Goal: Information Seeking & Learning: Learn about a topic

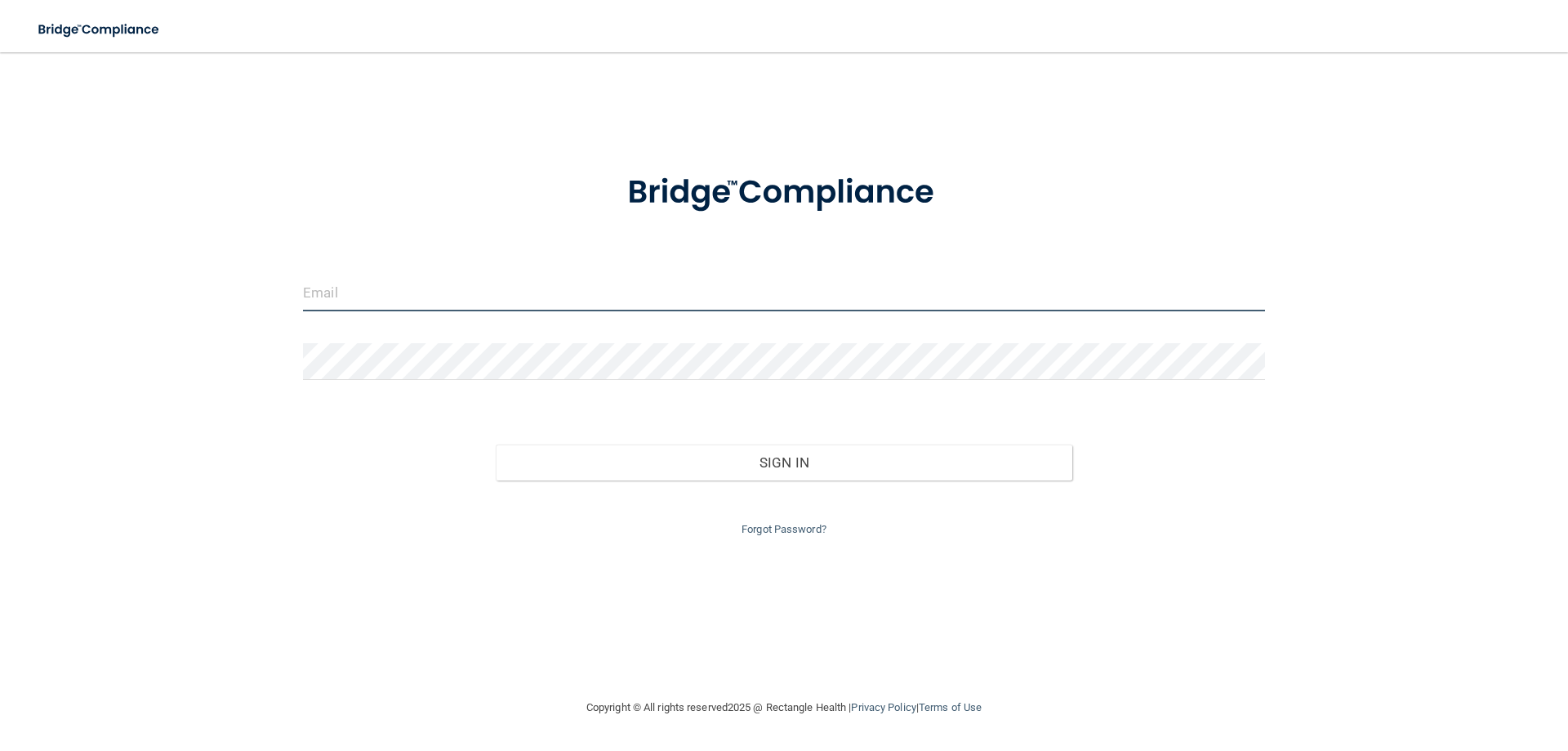
type input "[EMAIL_ADDRESS][DOMAIN_NAME]"
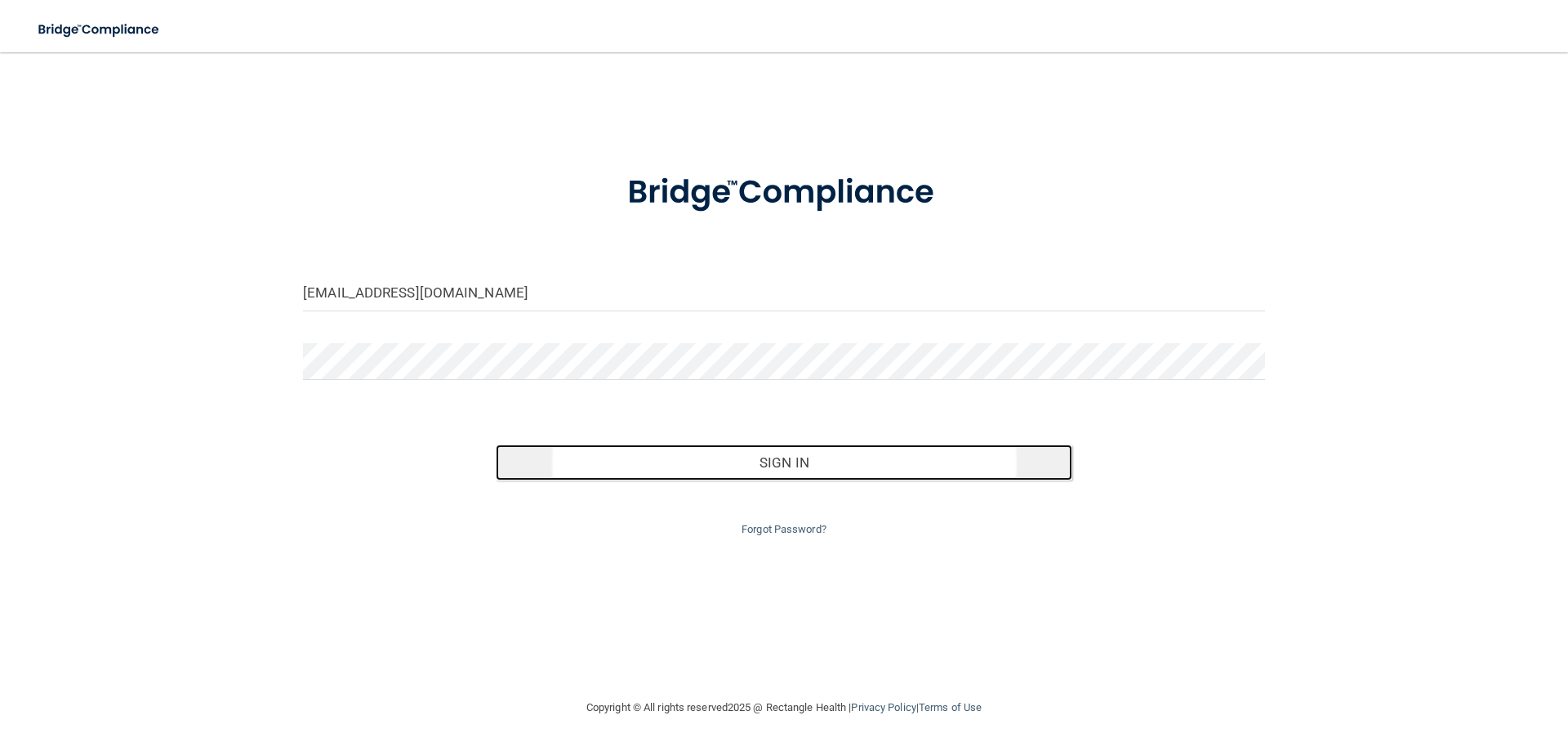
click at [786, 457] on button "Sign In" at bounding box center [784, 462] width 577 height 36
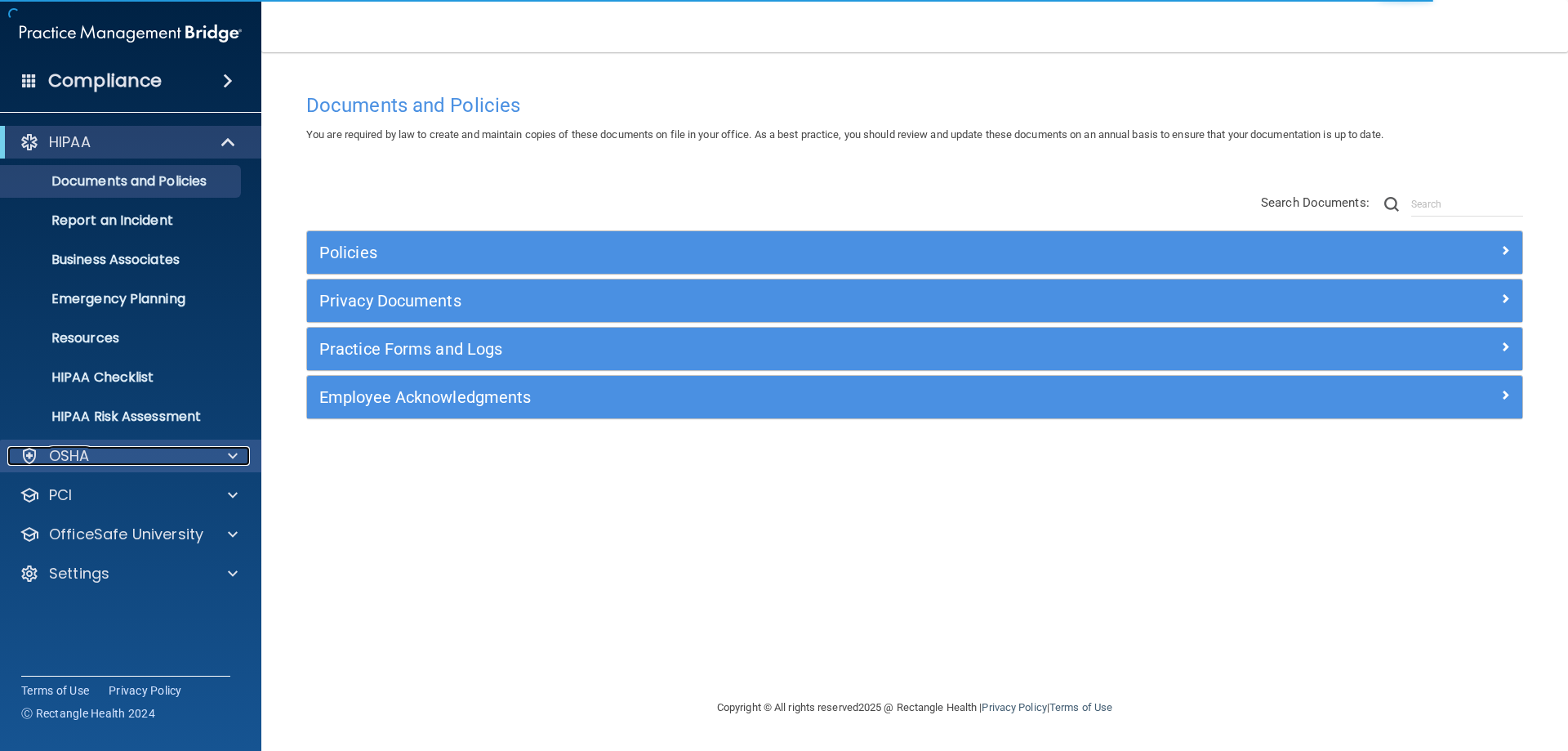
click at [195, 460] on div "OSHA" at bounding box center [109, 456] width 202 height 19
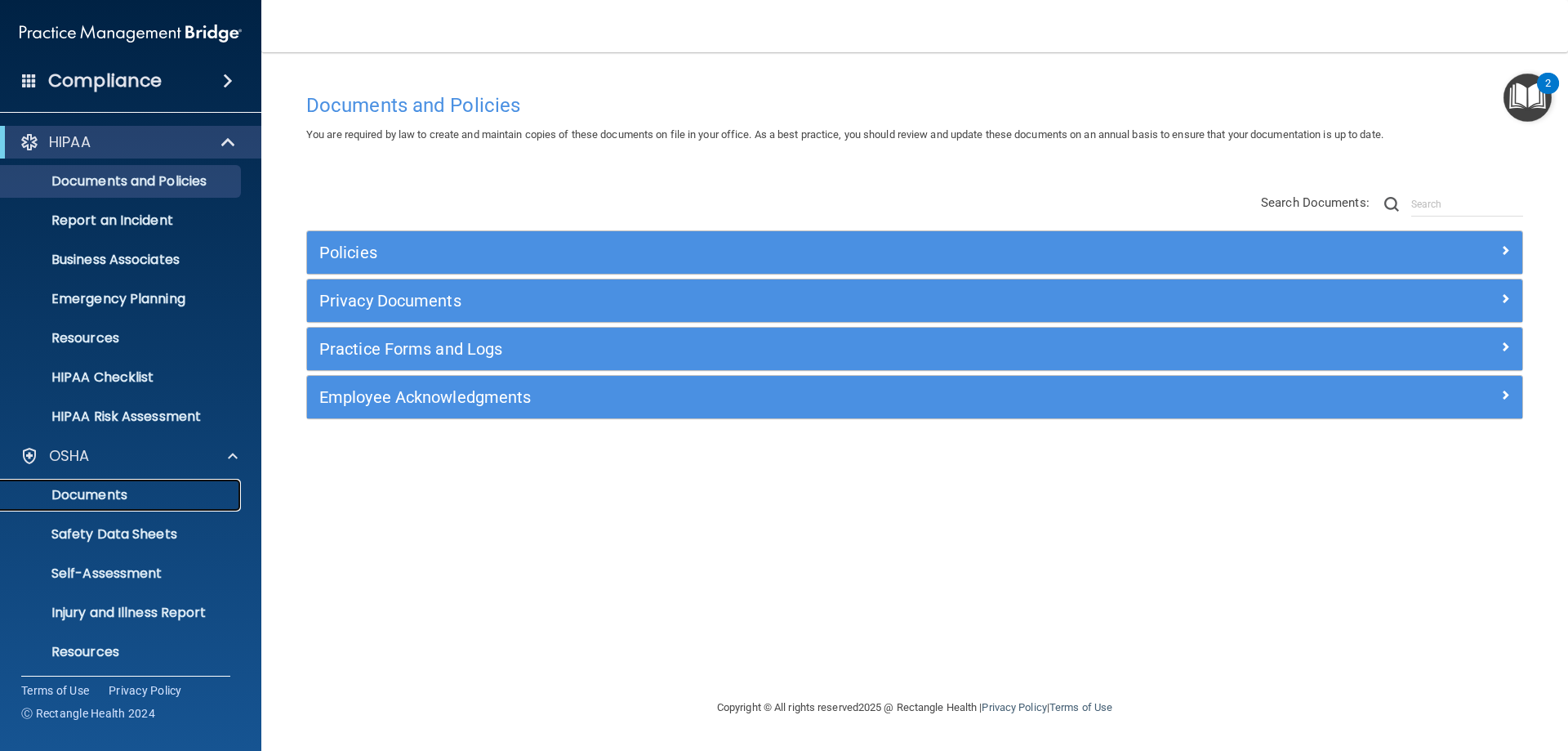
click at [123, 499] on p "Documents" at bounding box center [122, 496] width 223 height 17
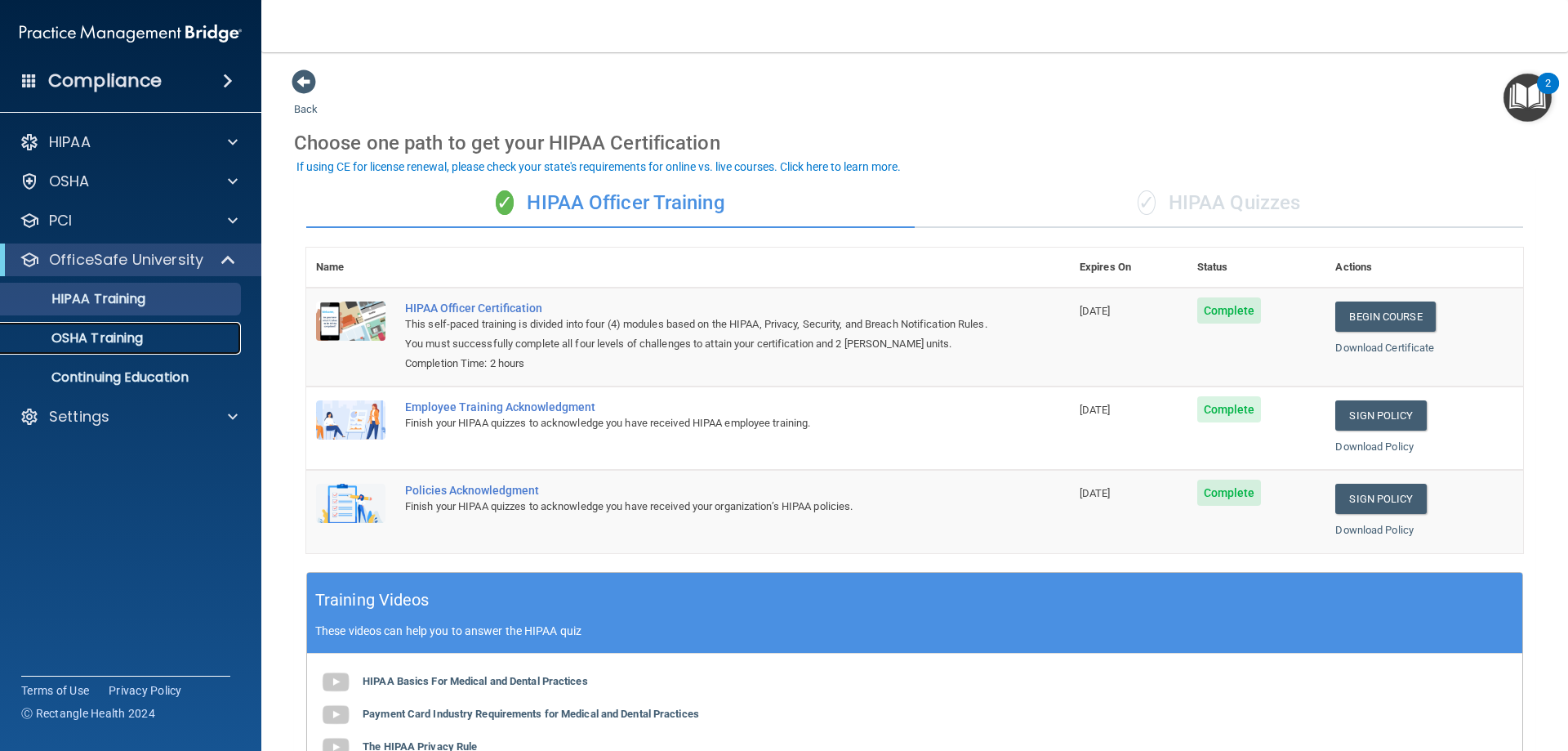
click at [121, 340] on p "OSHA Training" at bounding box center [76, 339] width 133 height 17
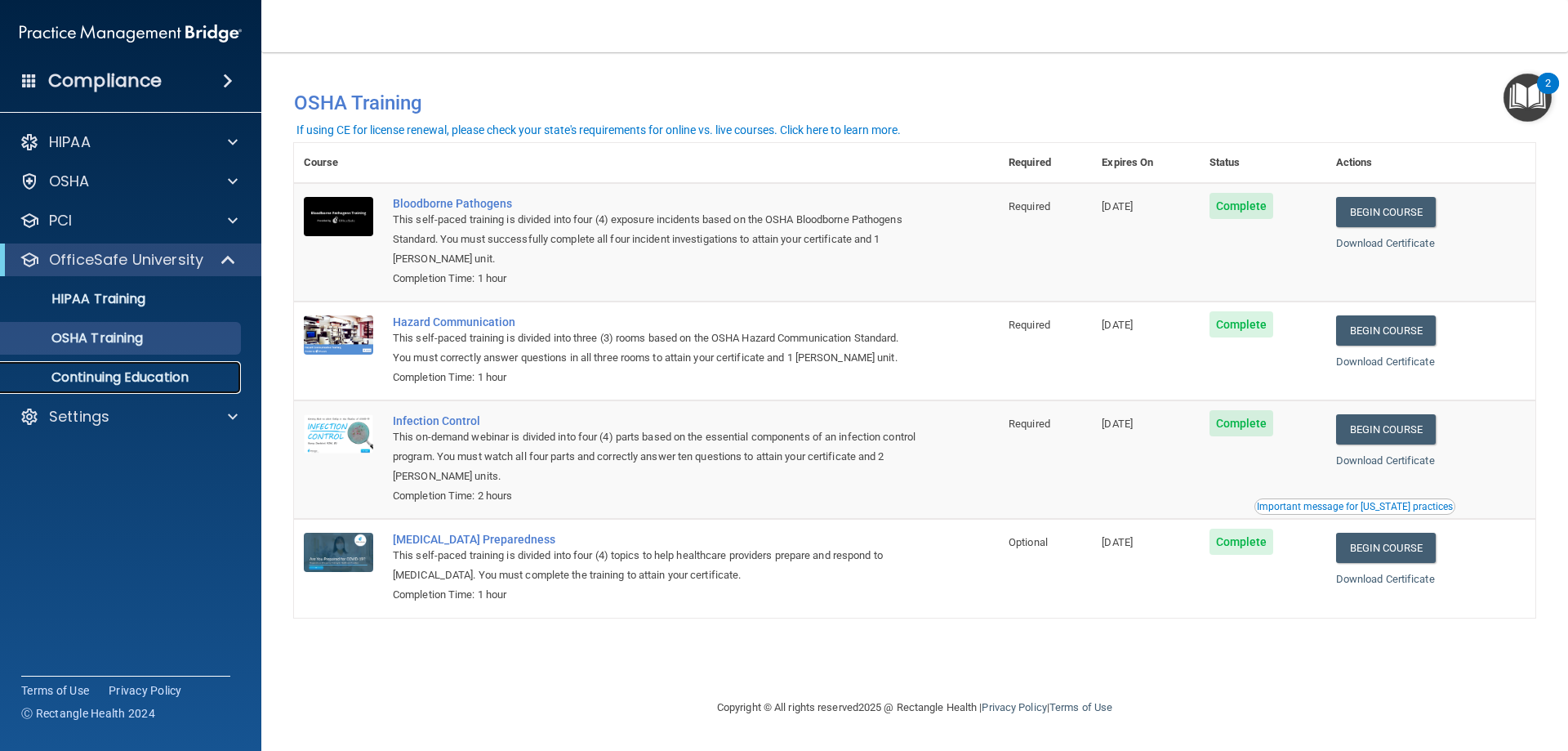
click at [134, 376] on p "Continuing Education" at bounding box center [122, 378] width 223 height 17
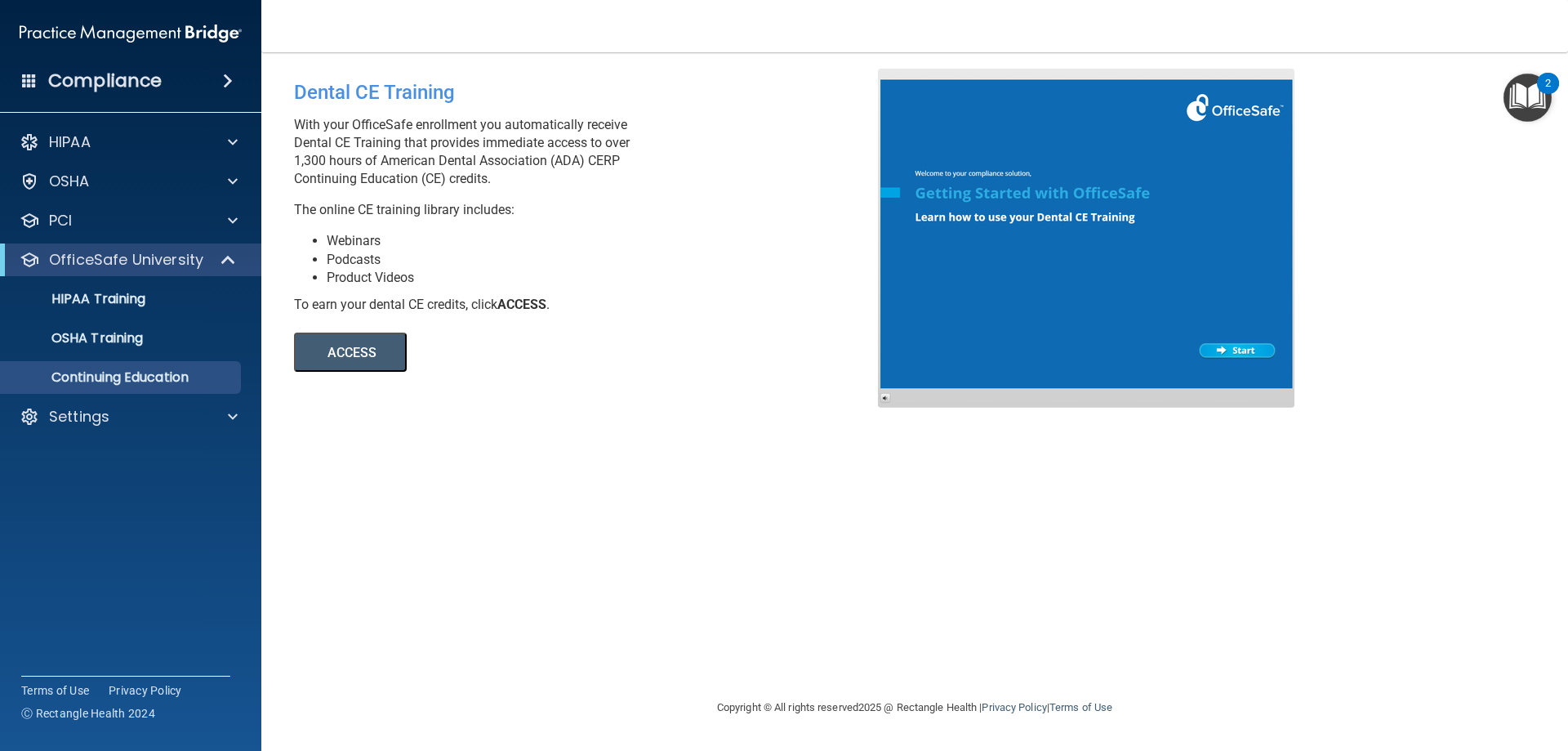
click at [352, 347] on button "ACCESS" at bounding box center [350, 352] width 112 height 39
click at [75, 147] on p "HIPAA" at bounding box center [70, 142] width 42 height 19
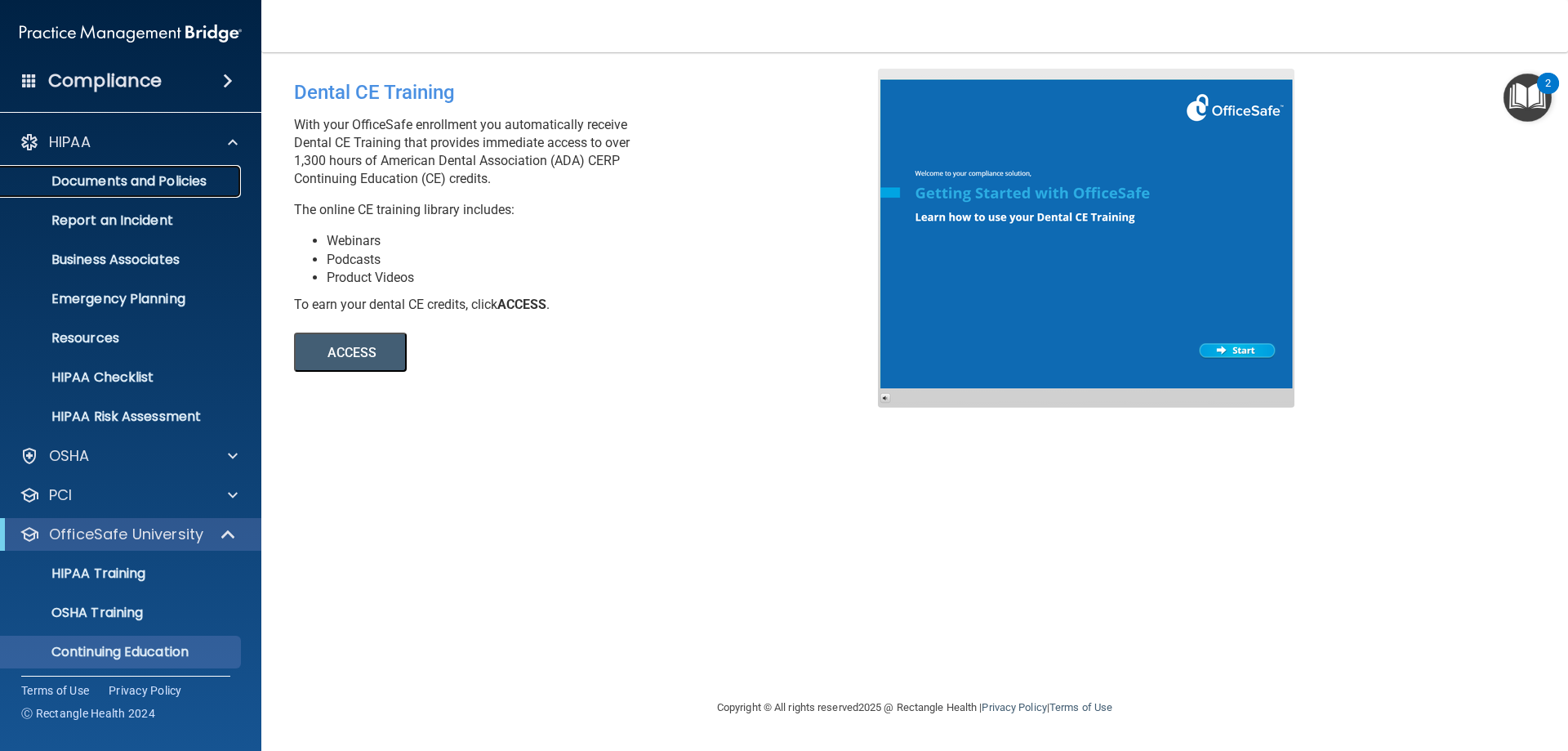
click at [182, 182] on p "Documents and Policies" at bounding box center [122, 182] width 223 height 17
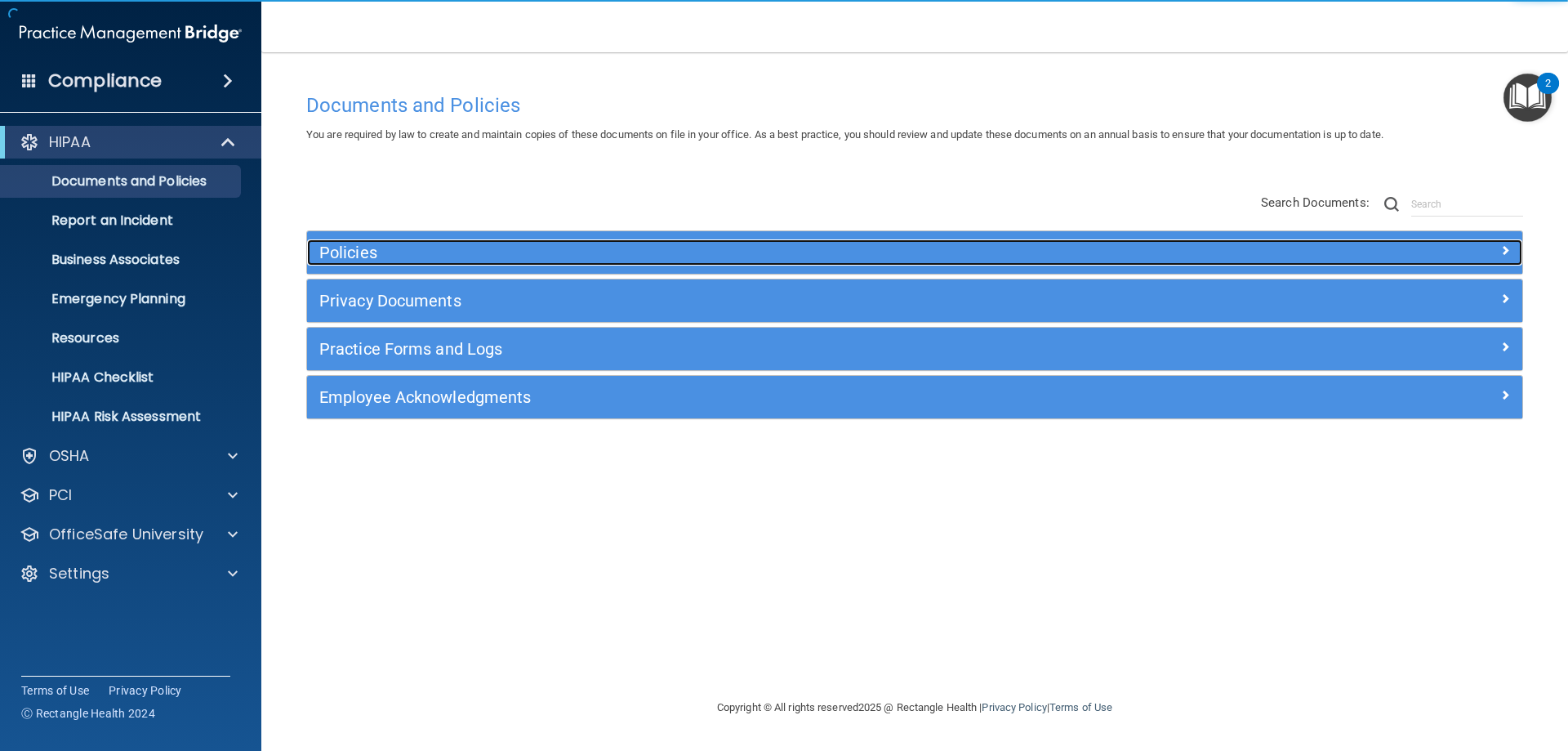
click at [1410, 249] on div at bounding box center [1369, 249] width 303 height 19
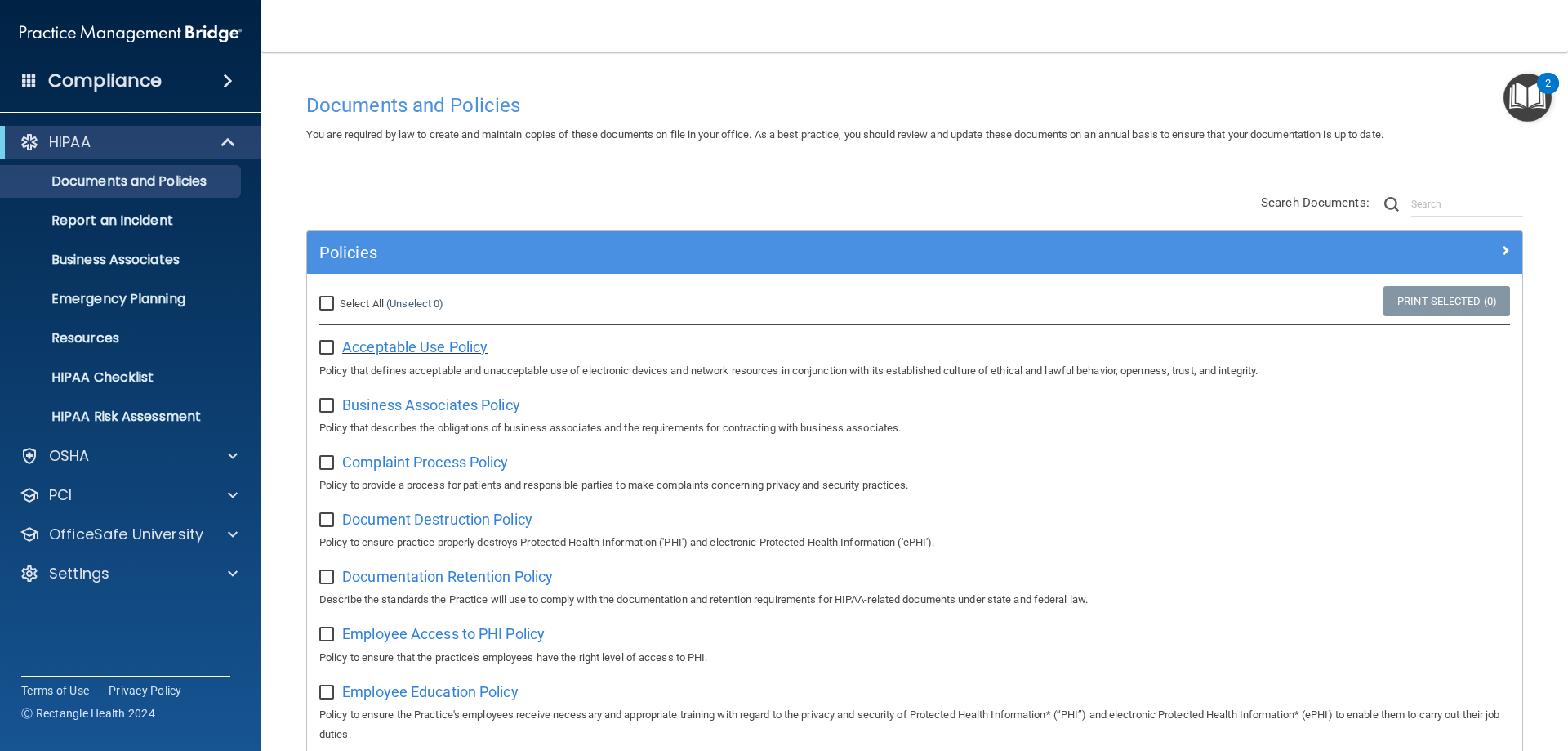
click at [392, 346] on span "Acceptable Use Policy" at bounding box center [415, 346] width 146 height 17
